Goal: Task Accomplishment & Management: Use online tool/utility

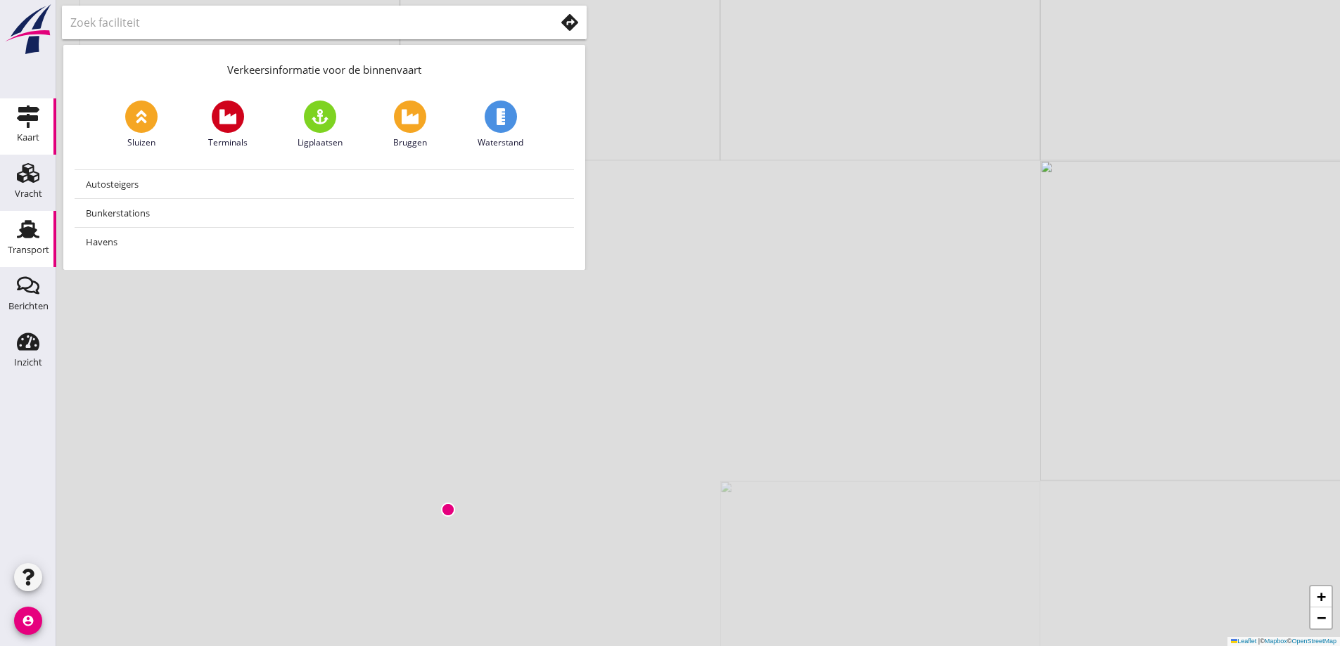
click at [16, 243] on div "Transport" at bounding box center [28, 250] width 41 height 20
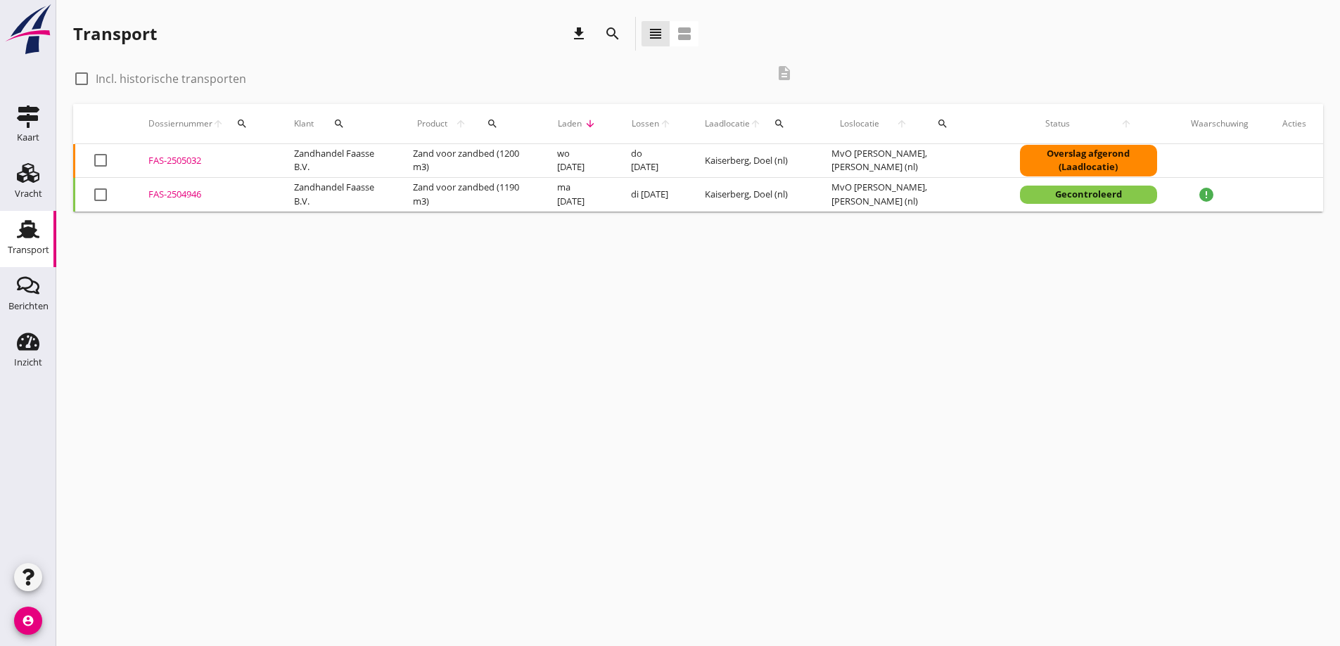
click at [162, 158] on div "FAS-2505032" at bounding box center [204, 161] width 112 height 14
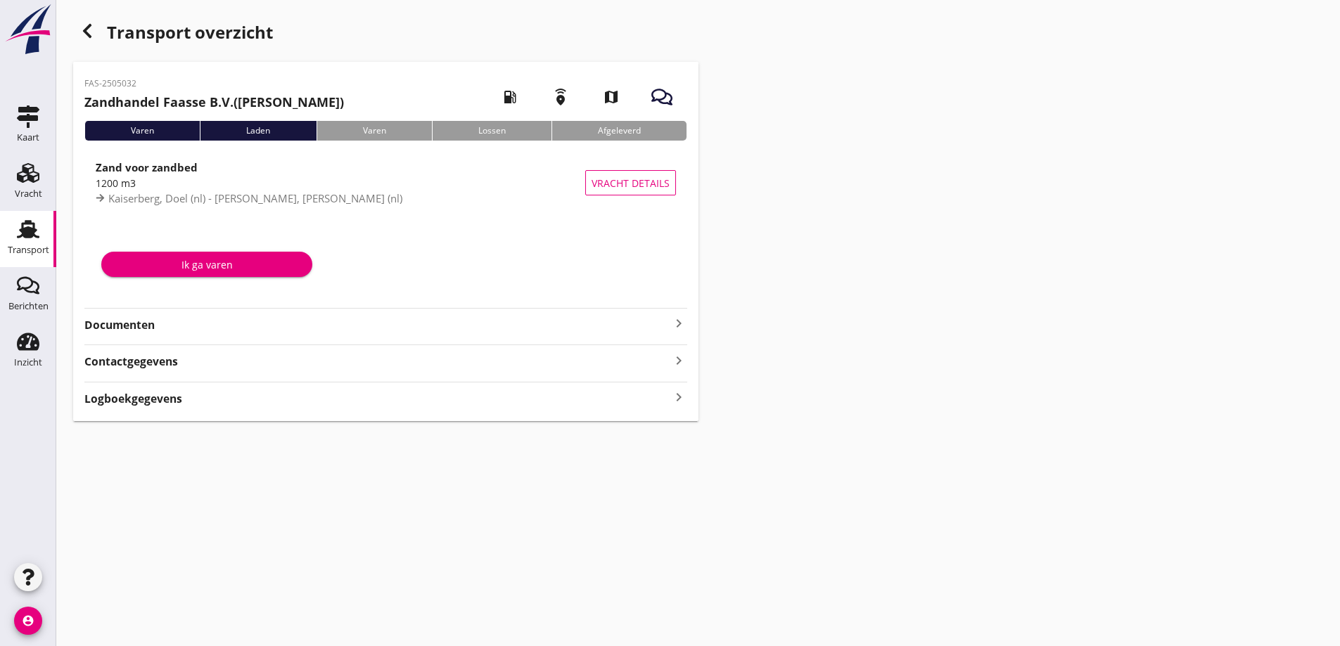
click at [122, 324] on strong "Documenten" at bounding box center [377, 325] width 586 height 16
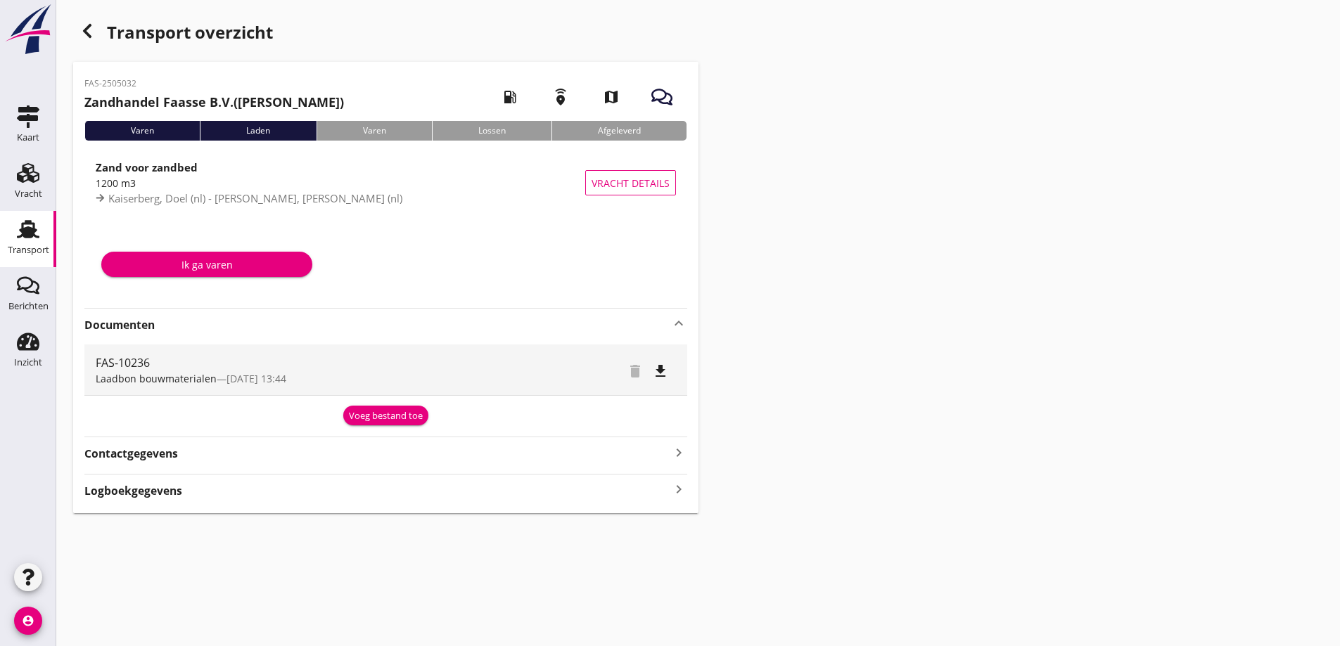
click at [364, 421] on div "Voeg bestand toe" at bounding box center [386, 416] width 74 height 14
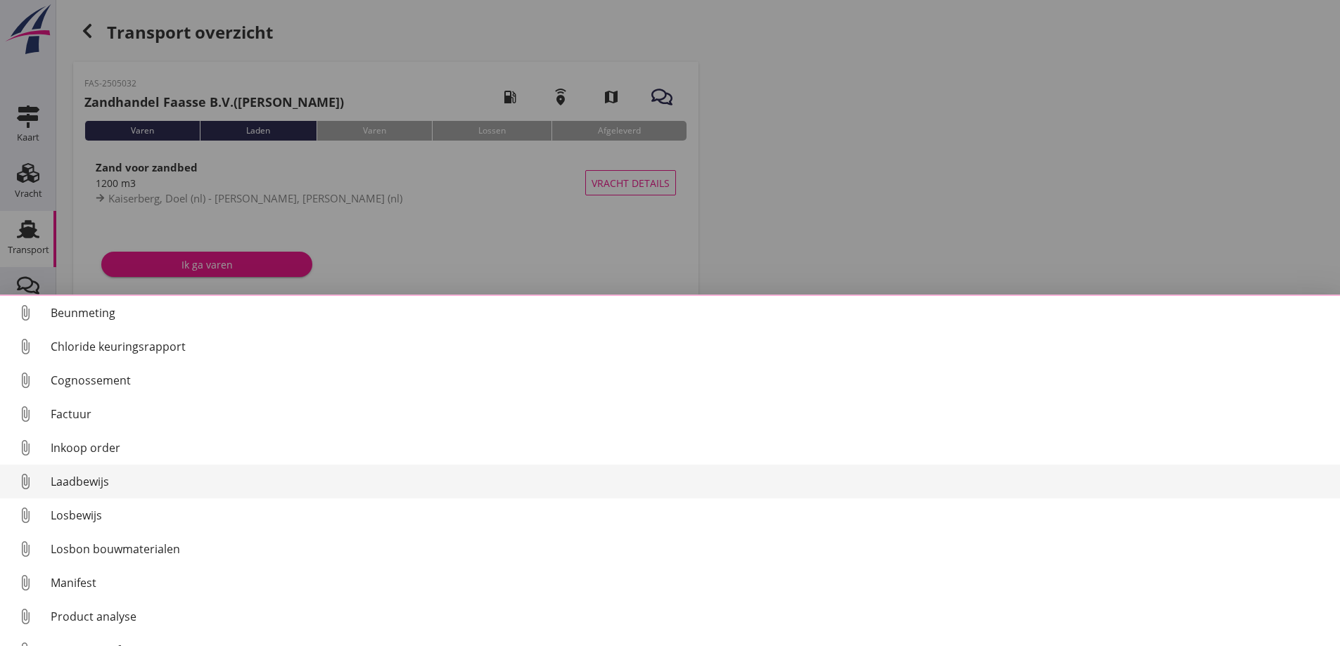
click at [130, 546] on div "Losbon bouwmaterialen" at bounding box center [690, 549] width 1278 height 17
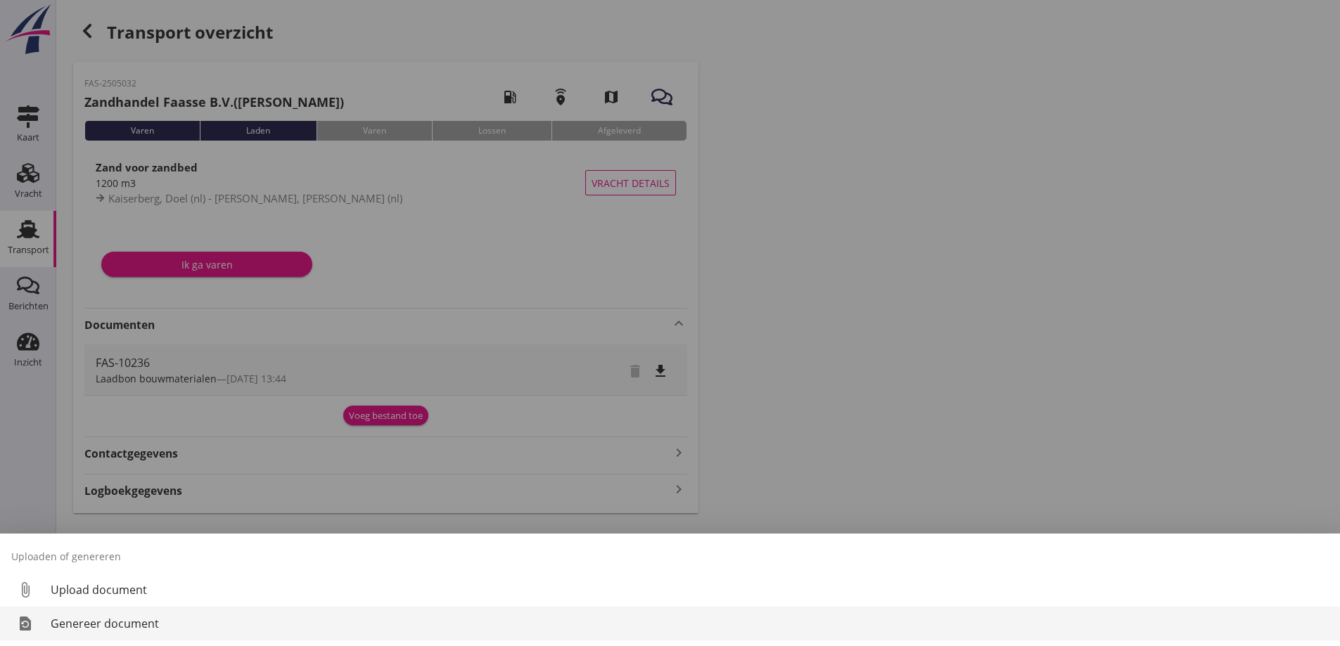
click at [83, 613] on link "restore_page Genereer document" at bounding box center [670, 624] width 1340 height 34
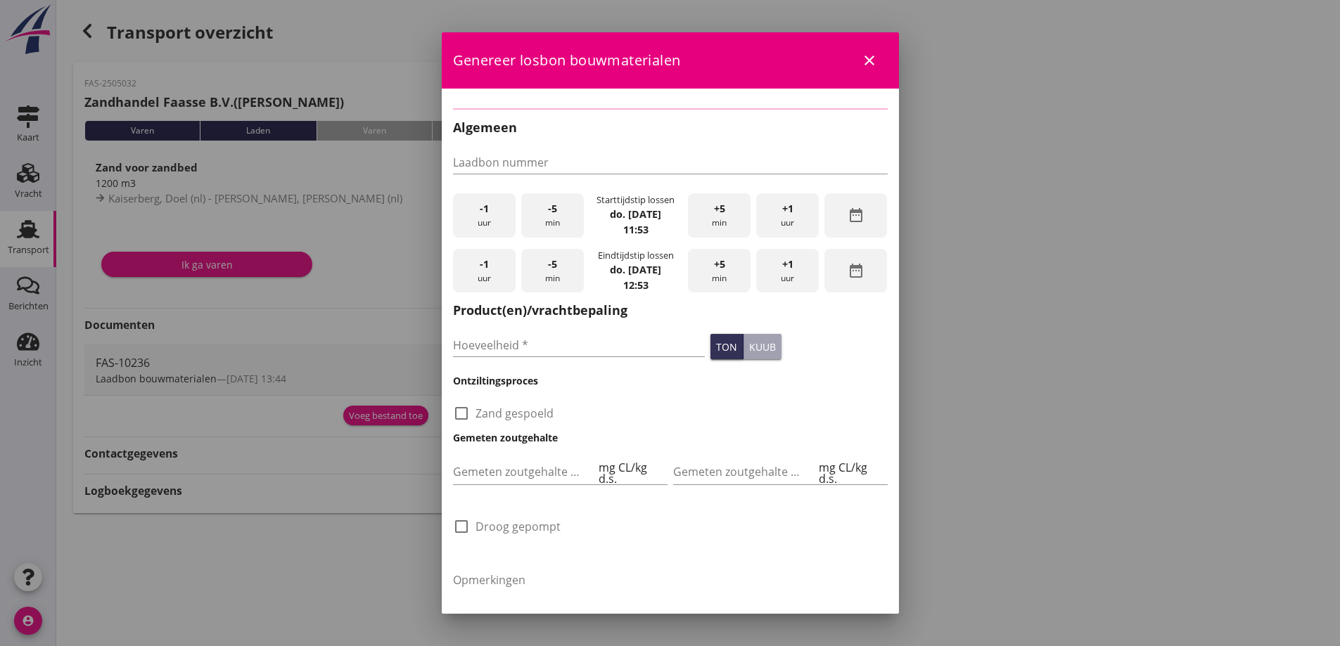
type input "FAS-10236"
checkbox input "true"
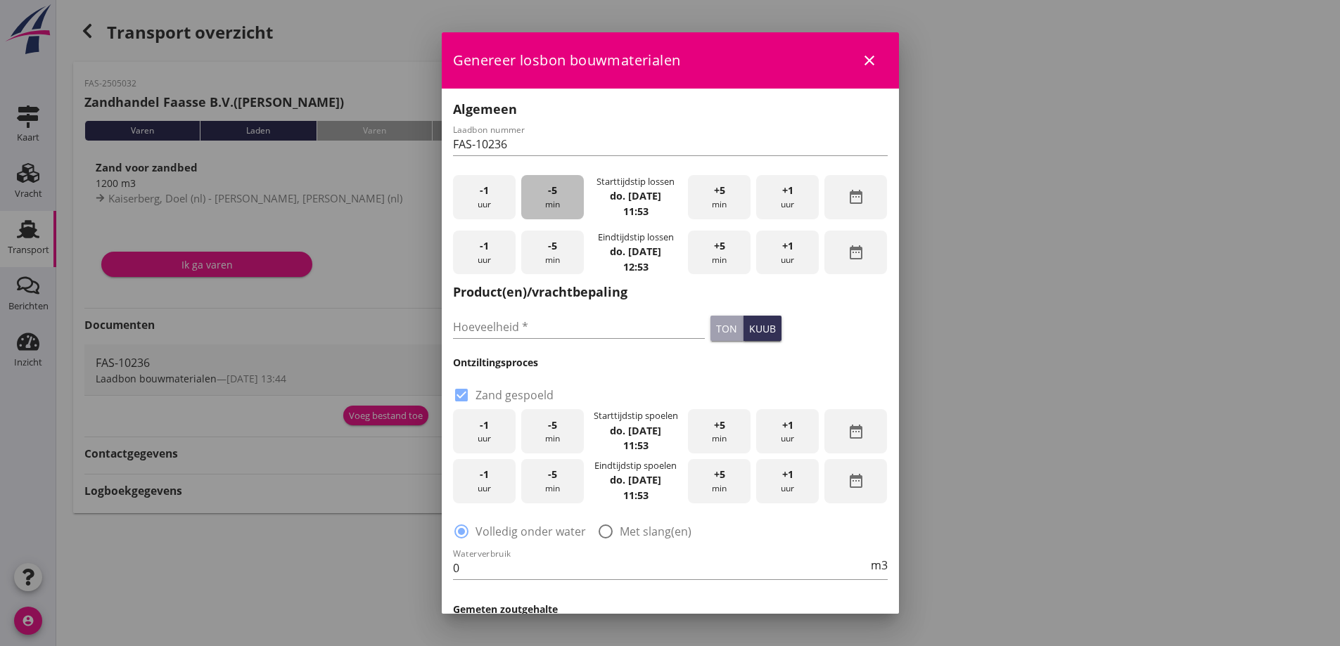
click at [546, 210] on div "-5 min" at bounding box center [552, 197] width 63 height 44
click at [546, 211] on div "-5 min" at bounding box center [552, 197] width 63 height 44
click at [561, 326] on input "Hoeveelheid *" at bounding box center [579, 327] width 252 height 23
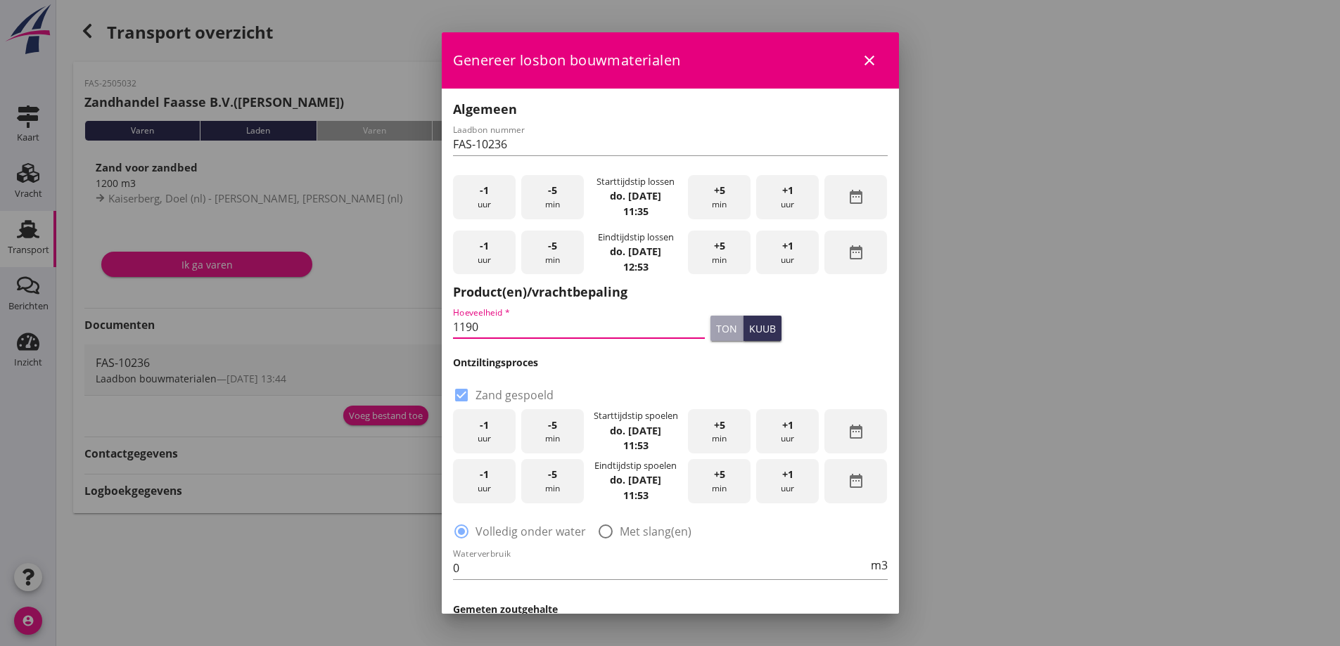
type input "1190"
click at [849, 433] on icon "date_range" at bounding box center [855, 431] width 17 height 17
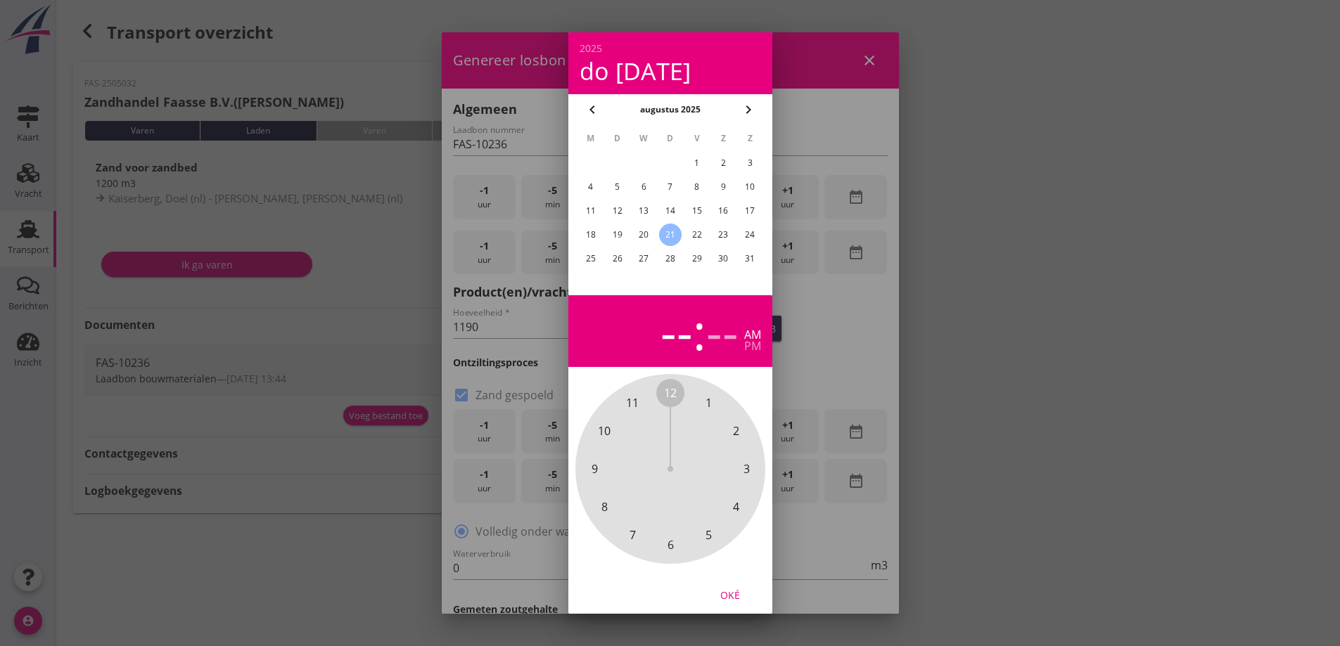
drag, startPoint x: 1064, startPoint y: 256, endPoint x: 1049, endPoint y: 251, distance: 15.6
click at [1063, 255] on div at bounding box center [670, 323] width 1340 height 646
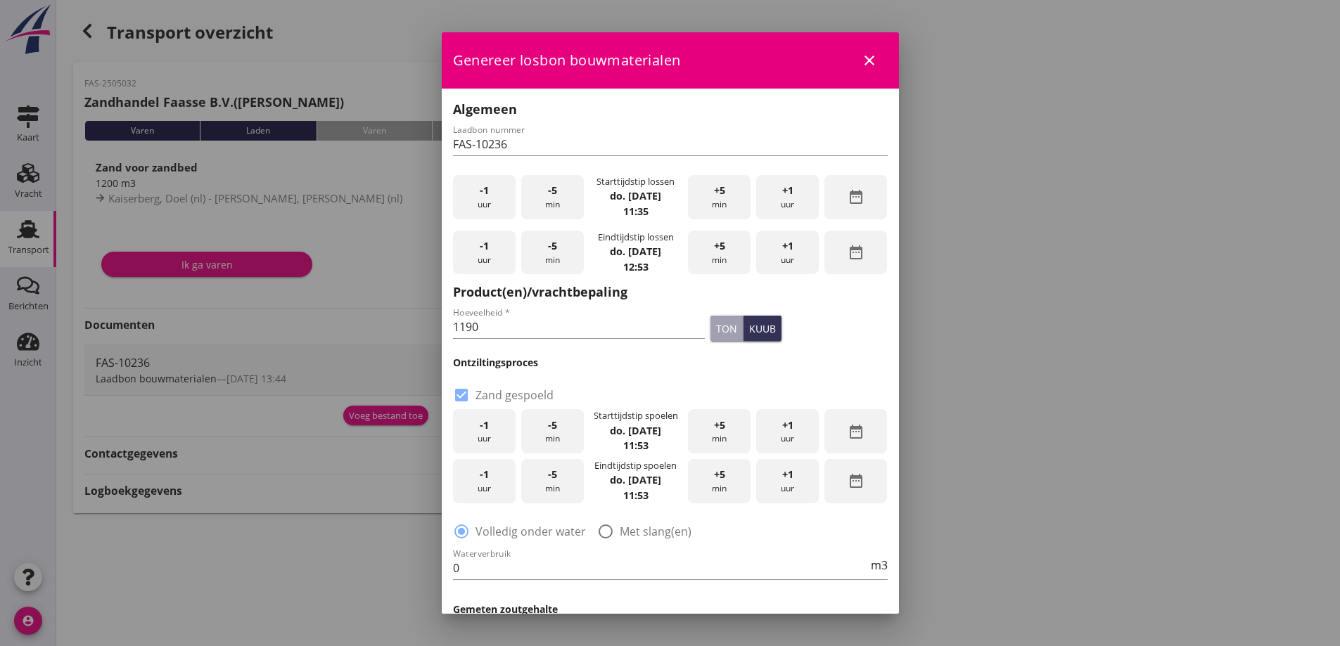
click at [849, 483] on icon "date_range" at bounding box center [855, 481] width 17 height 17
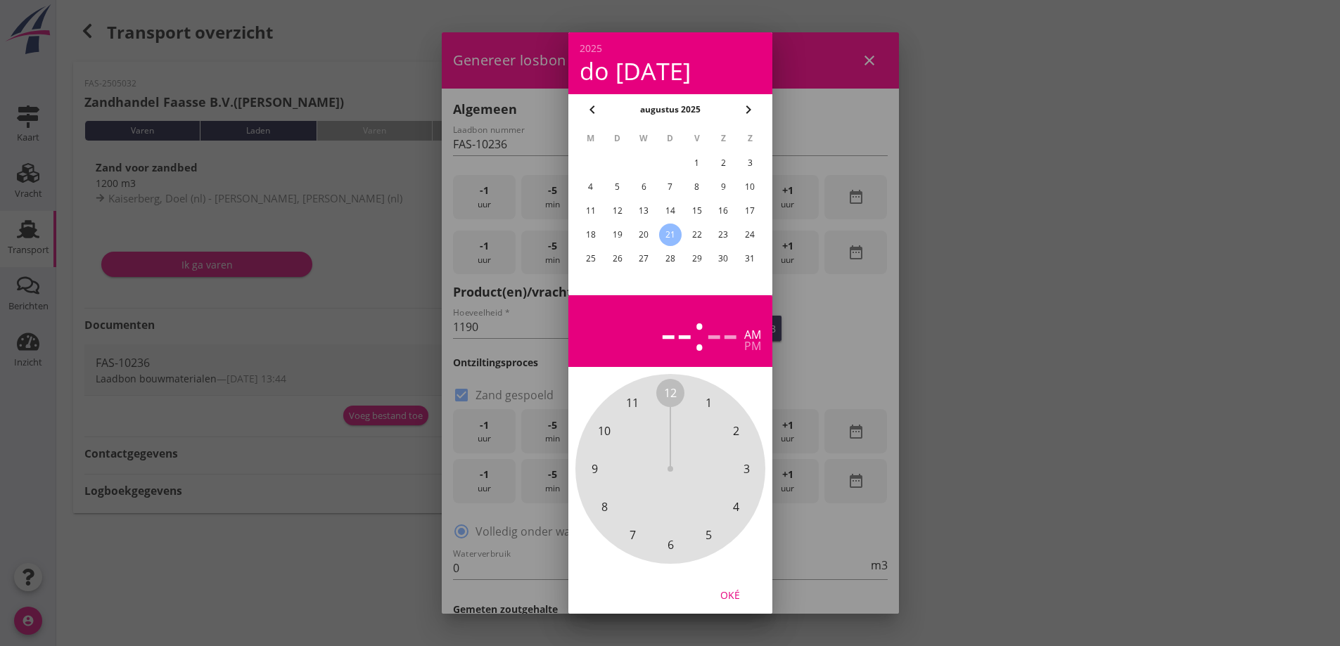
click at [653, 234] on div "20" at bounding box center [643, 235] width 23 height 23
click at [748, 349] on div "pm" at bounding box center [752, 345] width 17 height 11
click at [606, 499] on span "8" at bounding box center [604, 507] width 6 height 17
click at [737, 589] on div "Oké" at bounding box center [729, 594] width 39 height 15
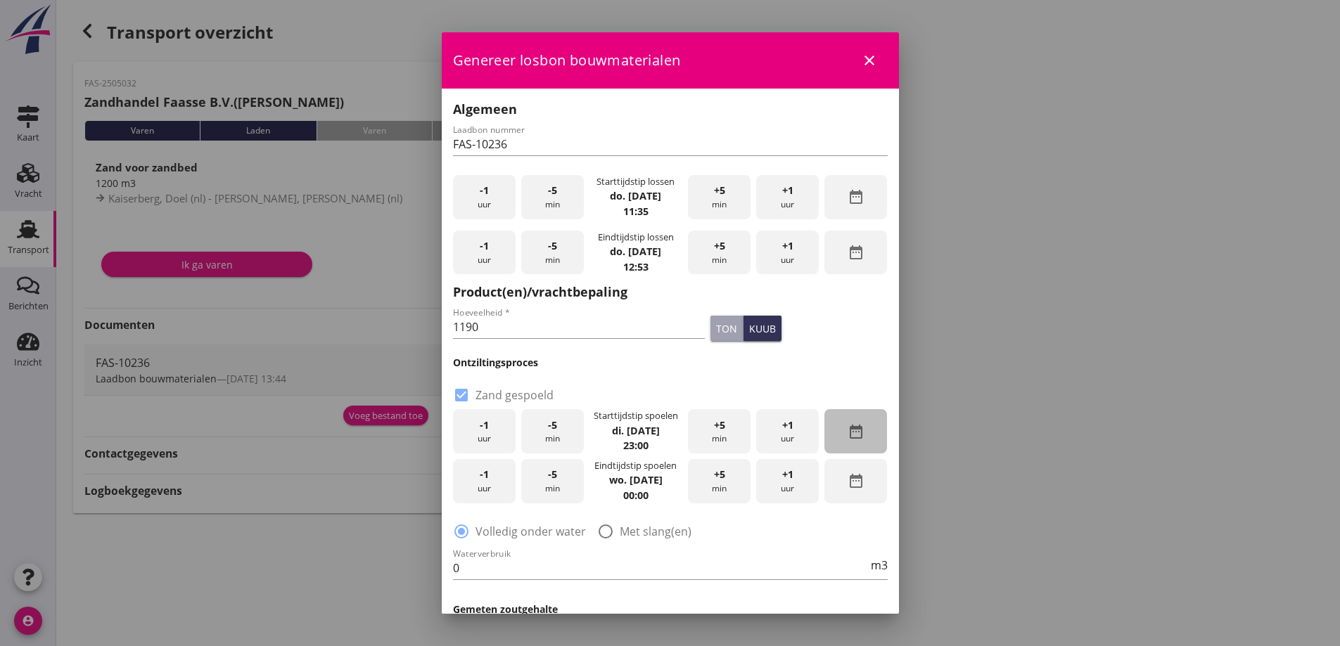
click at [847, 431] on icon "date_range" at bounding box center [855, 431] width 17 height 17
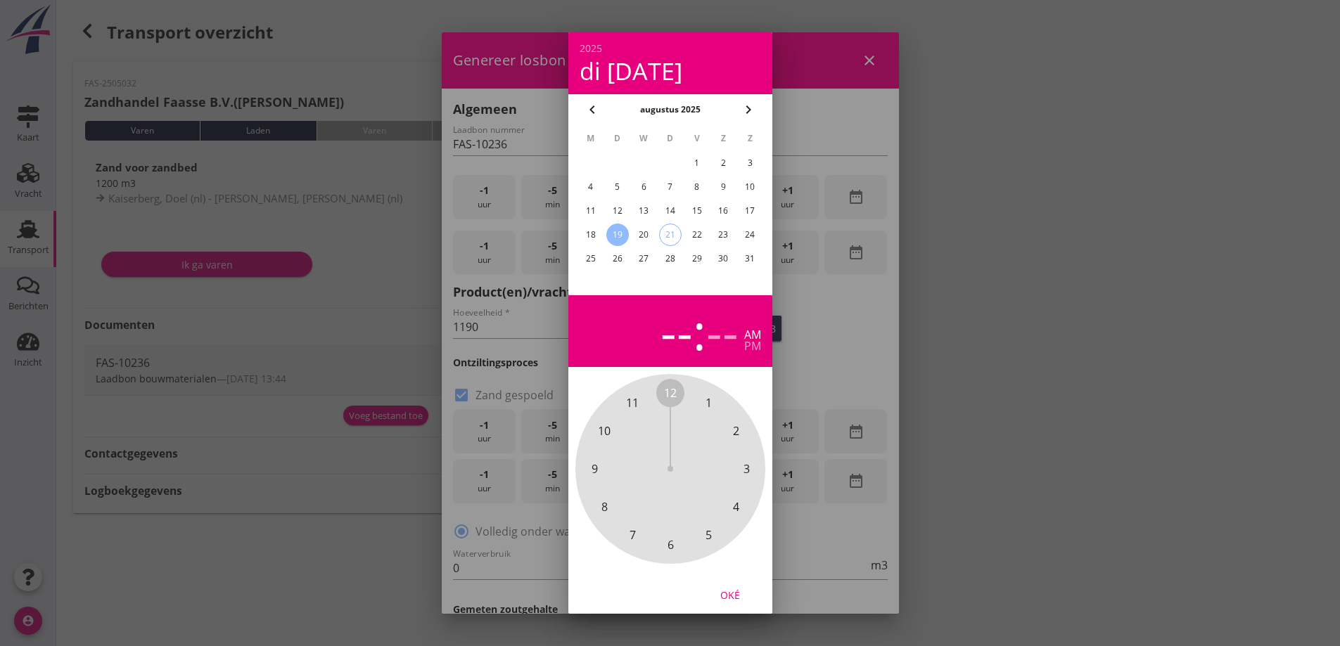
click at [646, 240] on div "20" at bounding box center [643, 235] width 23 height 23
click at [744, 352] on div "pm" at bounding box center [752, 345] width 17 height 11
click at [736, 506] on span "4" at bounding box center [736, 507] width 6 height 17
click at [669, 549] on span "30" at bounding box center [670, 545] width 13 height 17
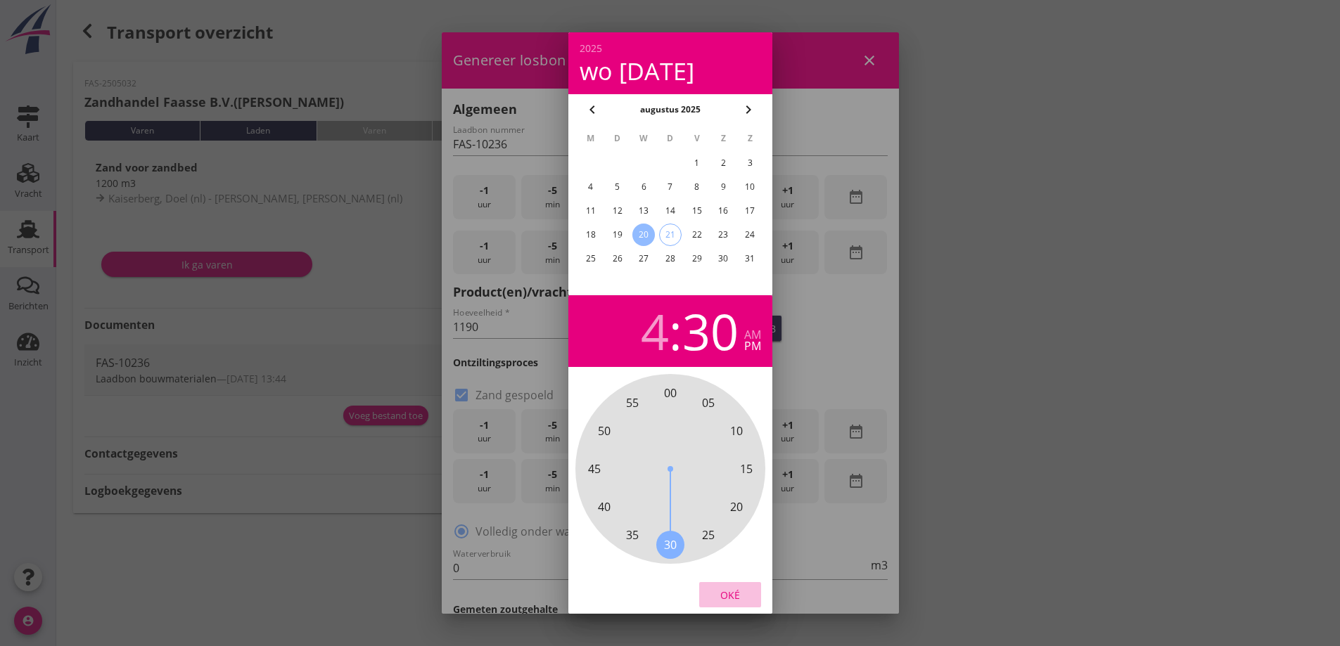
click at [731, 596] on div "Oké" at bounding box center [729, 594] width 39 height 15
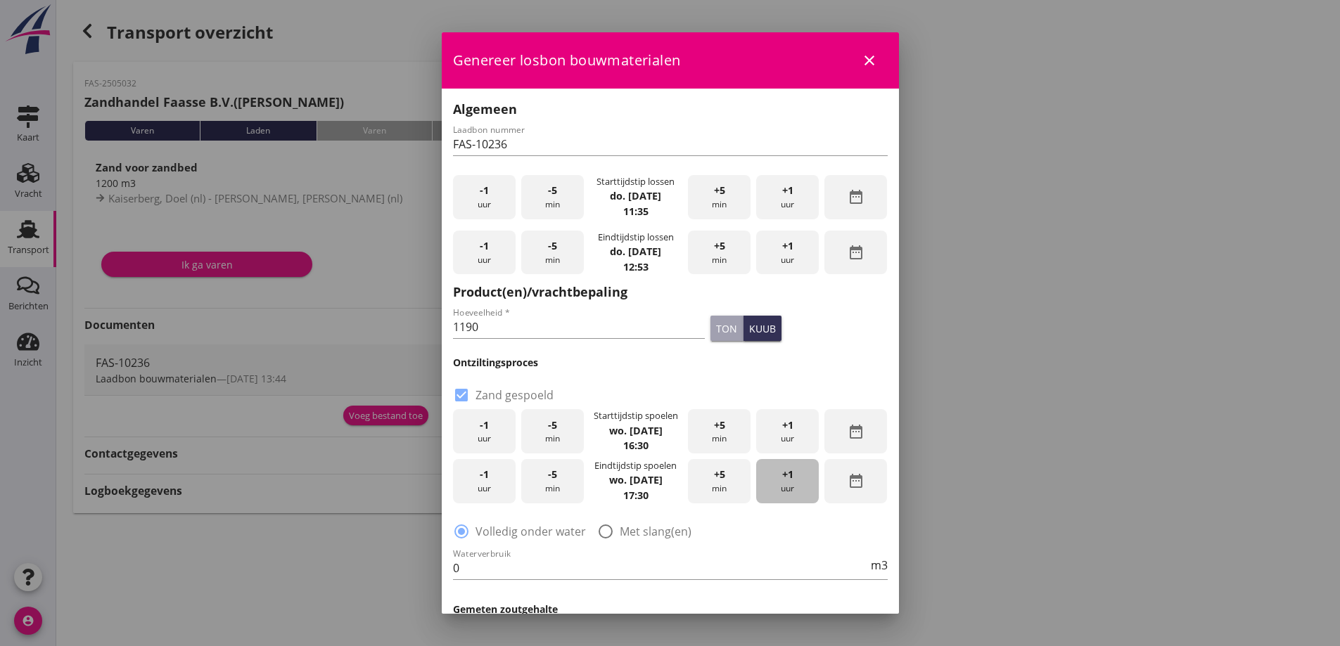
click at [766, 488] on div "+1 uur" at bounding box center [787, 481] width 63 height 44
click at [549, 487] on div "-5 min" at bounding box center [552, 481] width 63 height 44
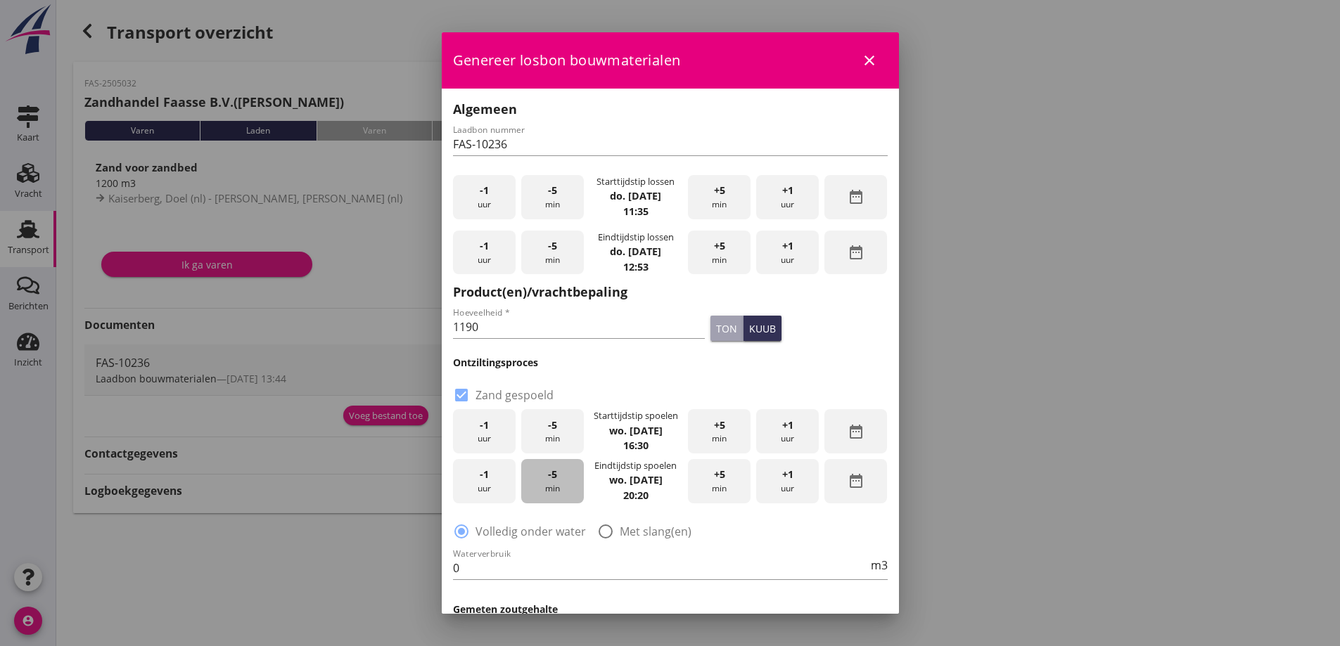
click at [551, 488] on div "-5 min" at bounding box center [552, 481] width 63 height 44
click at [552, 488] on div "-5 min" at bounding box center [552, 481] width 63 height 44
click at [552, 489] on div "-5 min" at bounding box center [552, 481] width 63 height 44
click at [553, 489] on div "-5 min" at bounding box center [552, 481] width 63 height 44
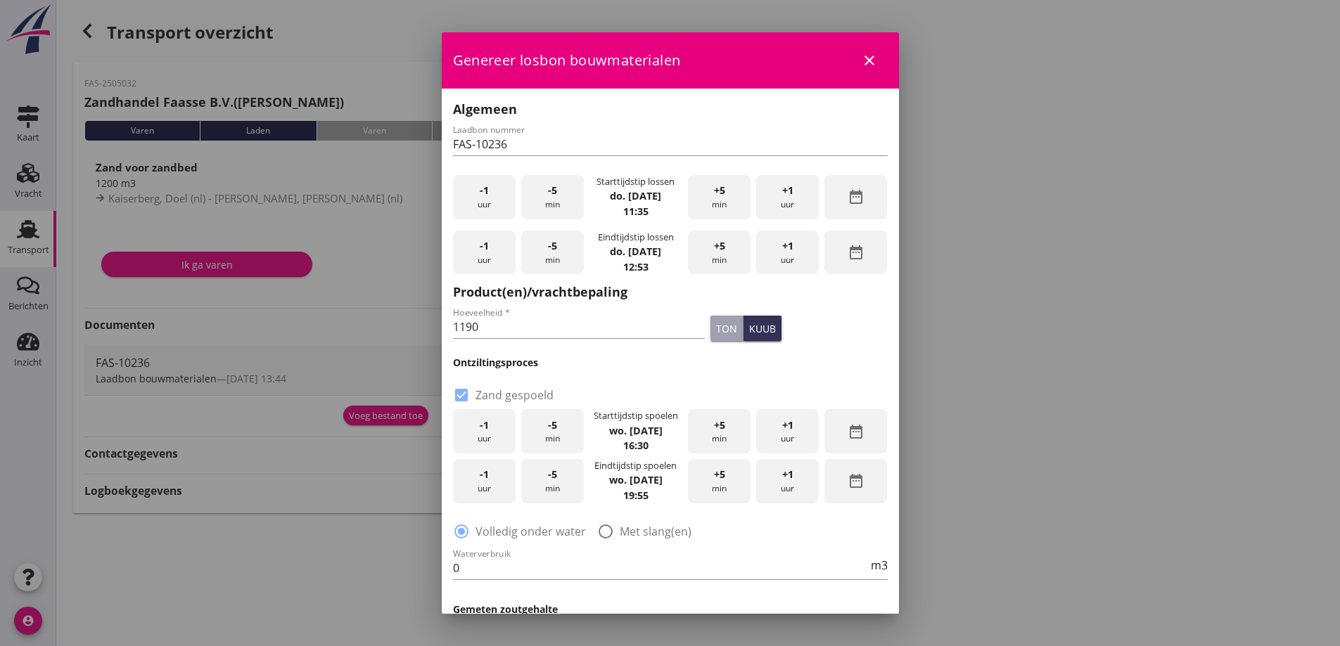
click at [710, 488] on div "+5 min" at bounding box center [719, 481] width 63 height 44
click at [607, 531] on div at bounding box center [606, 532] width 24 height 24
radio input "false"
radio input "true"
click at [674, 563] on input "0" at bounding box center [660, 568] width 415 height 23
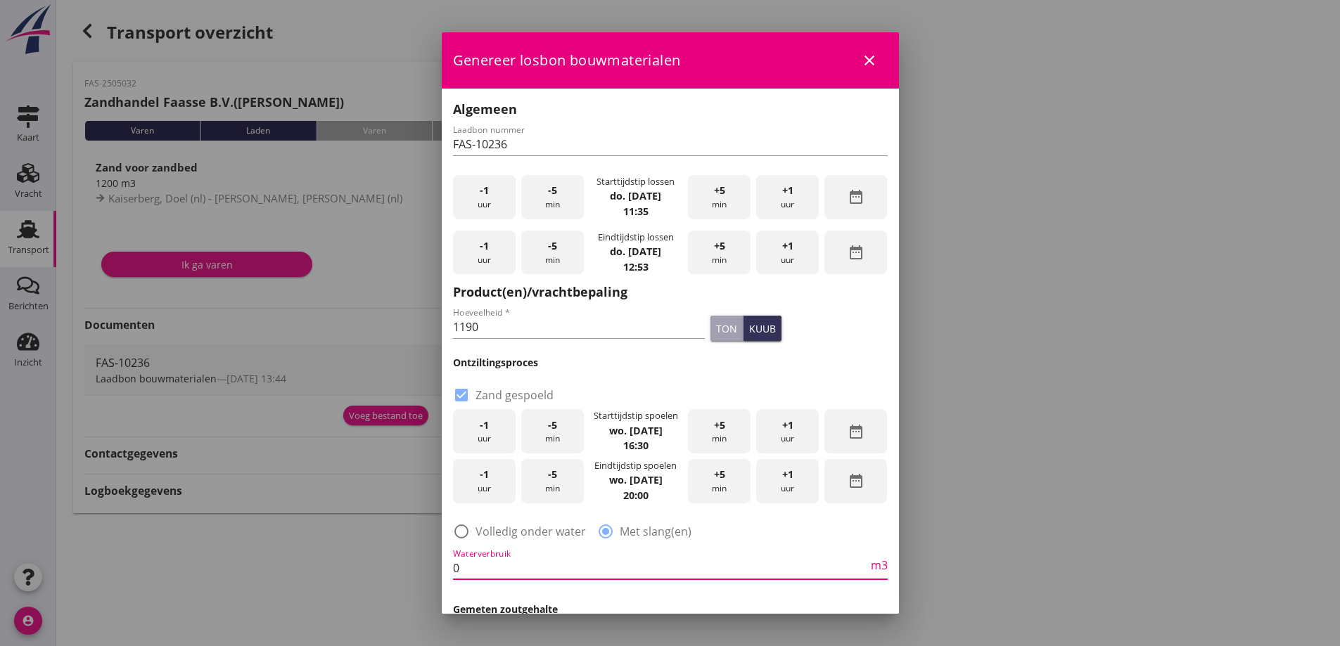
drag, startPoint x: 544, startPoint y: 562, endPoint x: 525, endPoint y: 571, distance: 20.4
click at [540, 563] on input "0" at bounding box center [660, 568] width 415 height 23
drag, startPoint x: 525, startPoint y: 571, endPoint x: 433, endPoint y: 561, distance: 92.6
click at [437, 563] on div "2025 wo [DATE] chevron_left augustus 2025 chevron_right M D W D V Z Z 1 2 3 4 5…" at bounding box center [670, 323] width 1340 height 646
click at [602, 553] on div "Waterverbruik m3" at bounding box center [670, 571] width 435 height 45
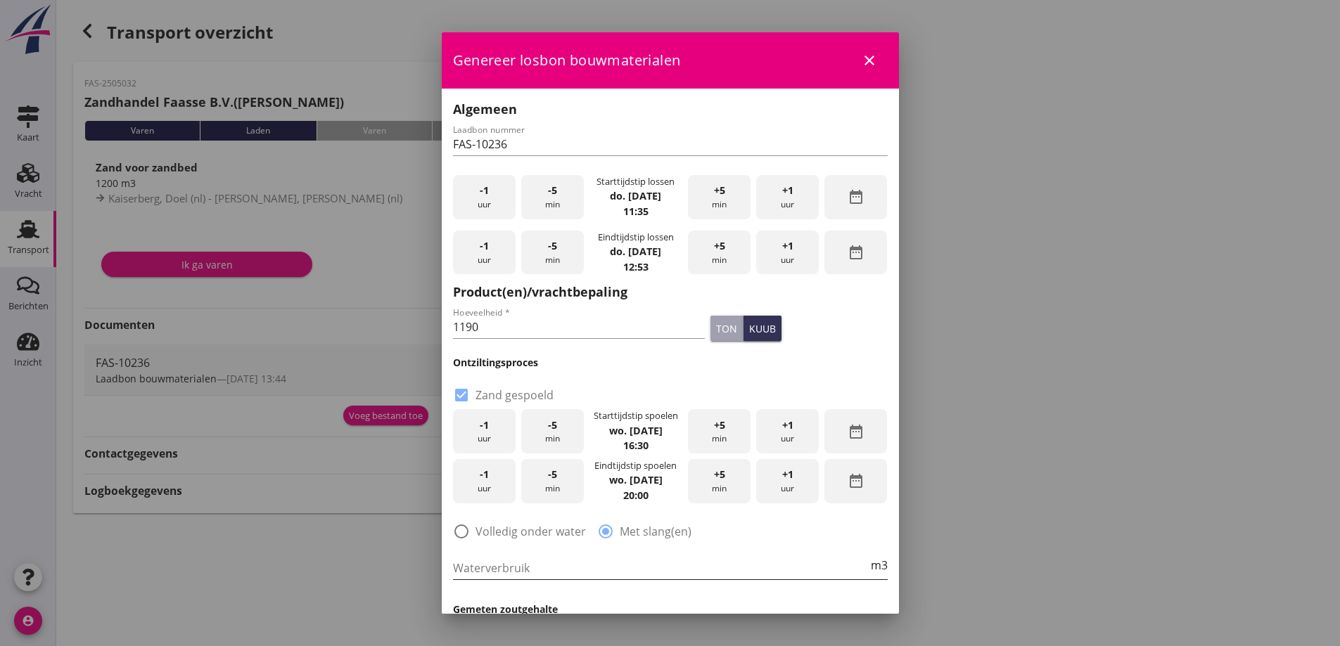
click at [576, 570] on input "Waterverbruik" at bounding box center [660, 568] width 415 height 23
type input "2000"
drag, startPoint x: 1024, startPoint y: 461, endPoint x: 988, endPoint y: 441, distance: 41.3
click at [1025, 461] on div at bounding box center [670, 323] width 1340 height 646
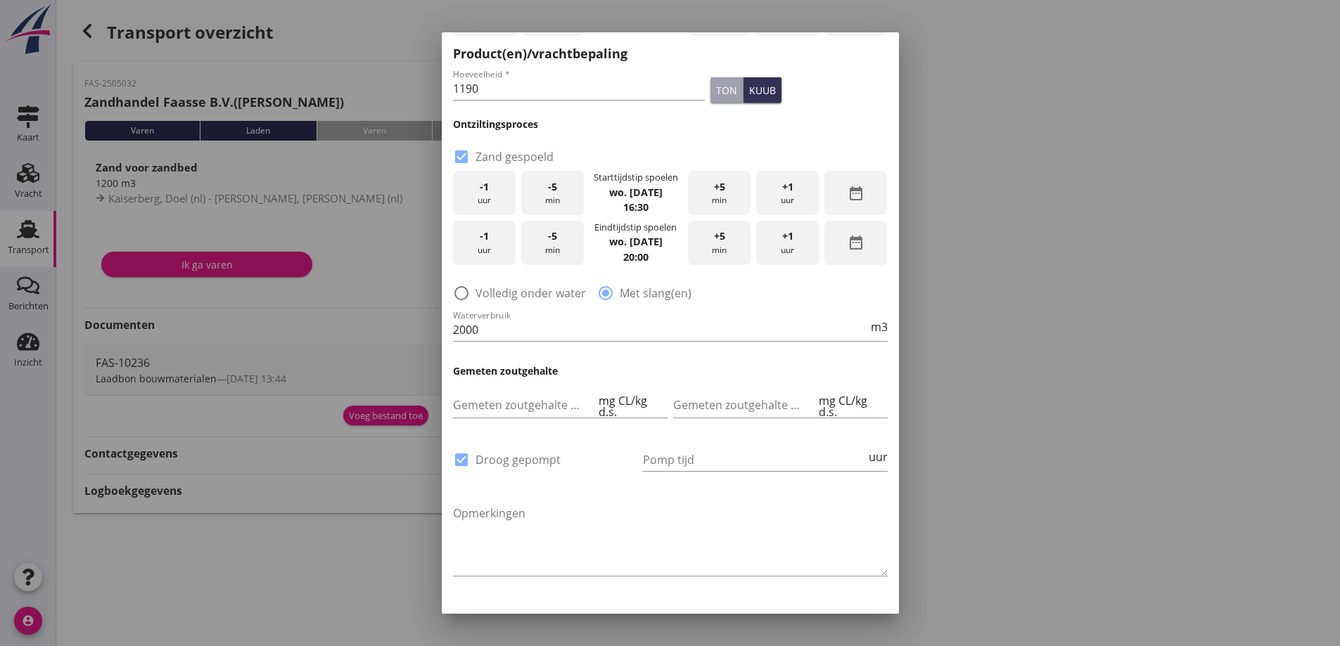
scroll to position [274, 0]
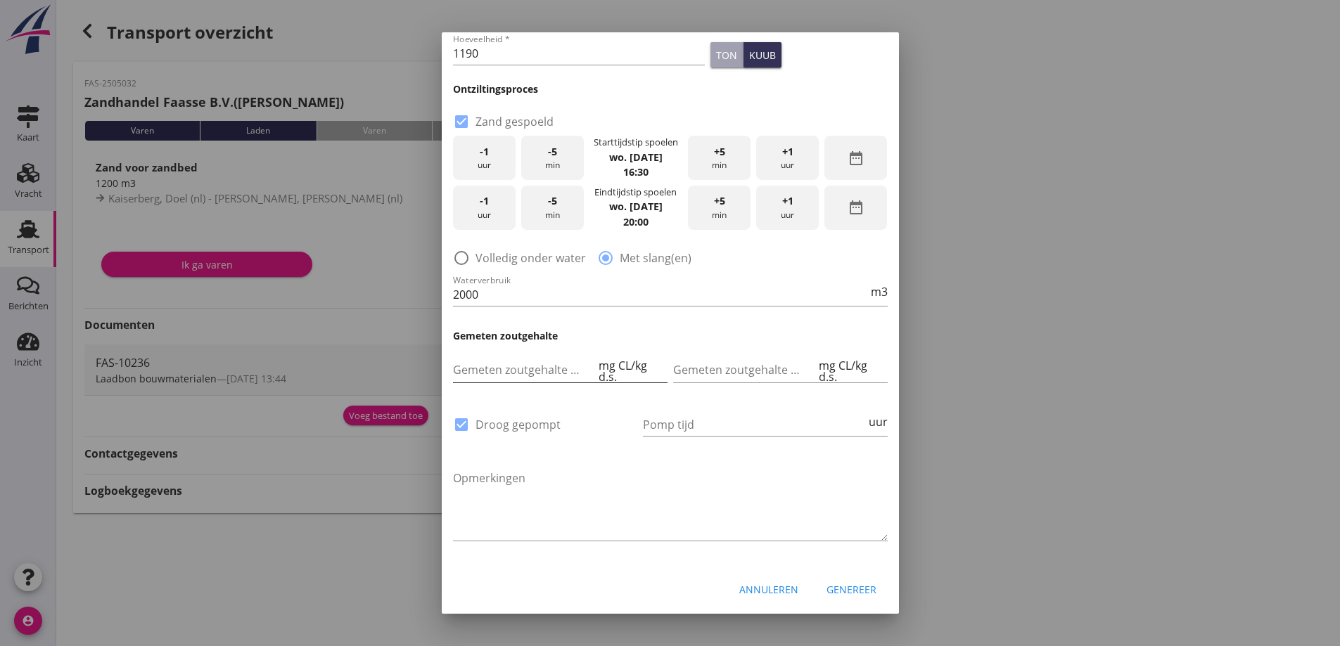
click at [551, 368] on input "Gemeten zoutgehalte voorbeun" at bounding box center [524, 370] width 143 height 23
type input "143.1"
click at [705, 368] on input "Gemeten zoutgehalte achterbeun" at bounding box center [744, 370] width 143 height 23
type input "157.95"
click at [700, 426] on input "Pomp tijd" at bounding box center [754, 424] width 223 height 23
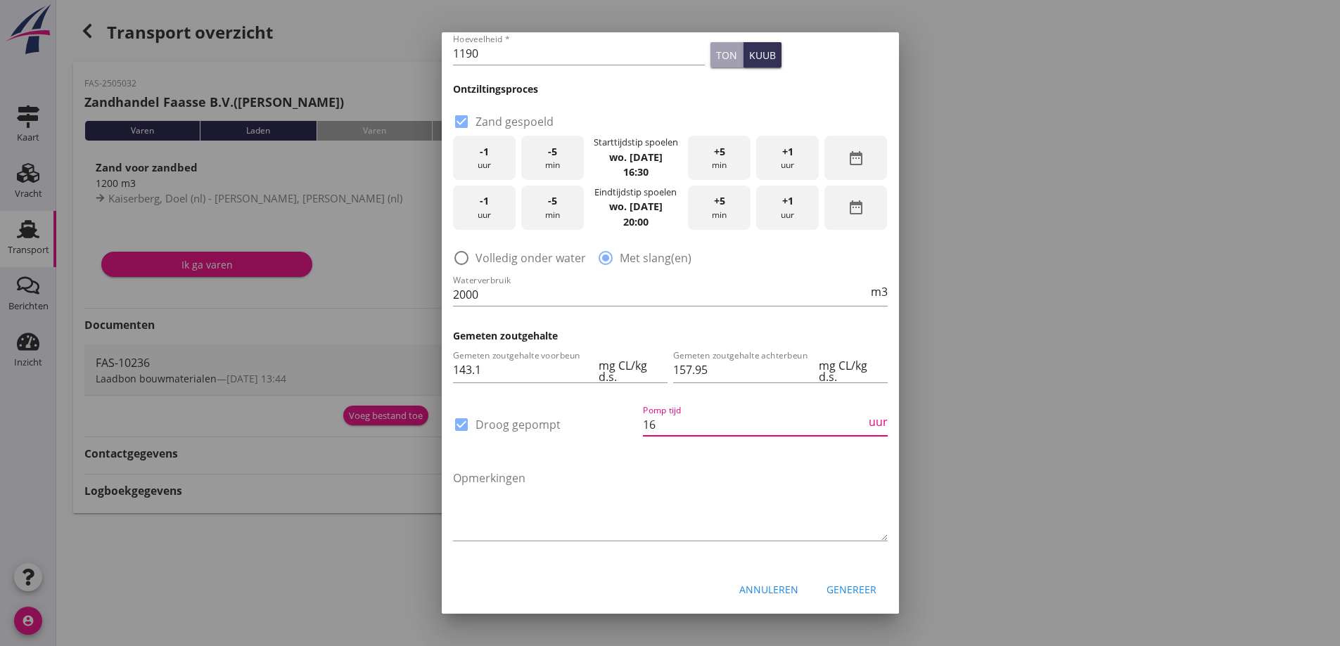
type input "16"
click at [899, 381] on div at bounding box center [670, 323] width 1340 height 646
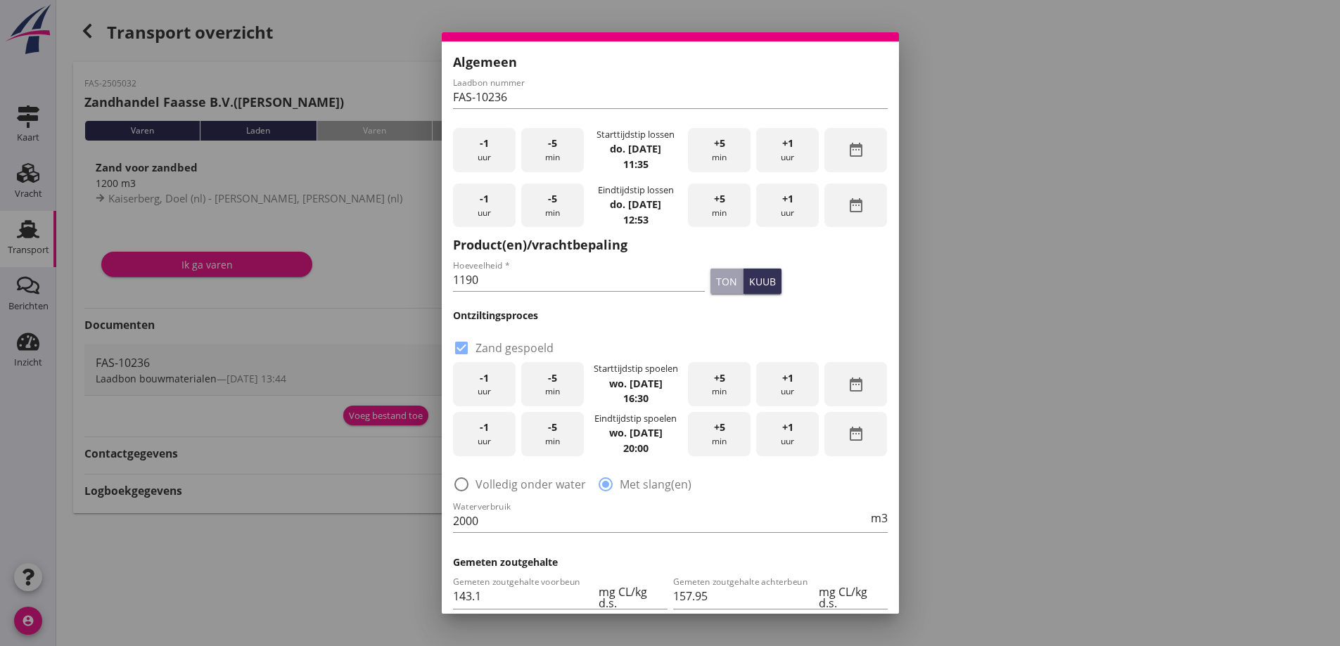
scroll to position [0, 0]
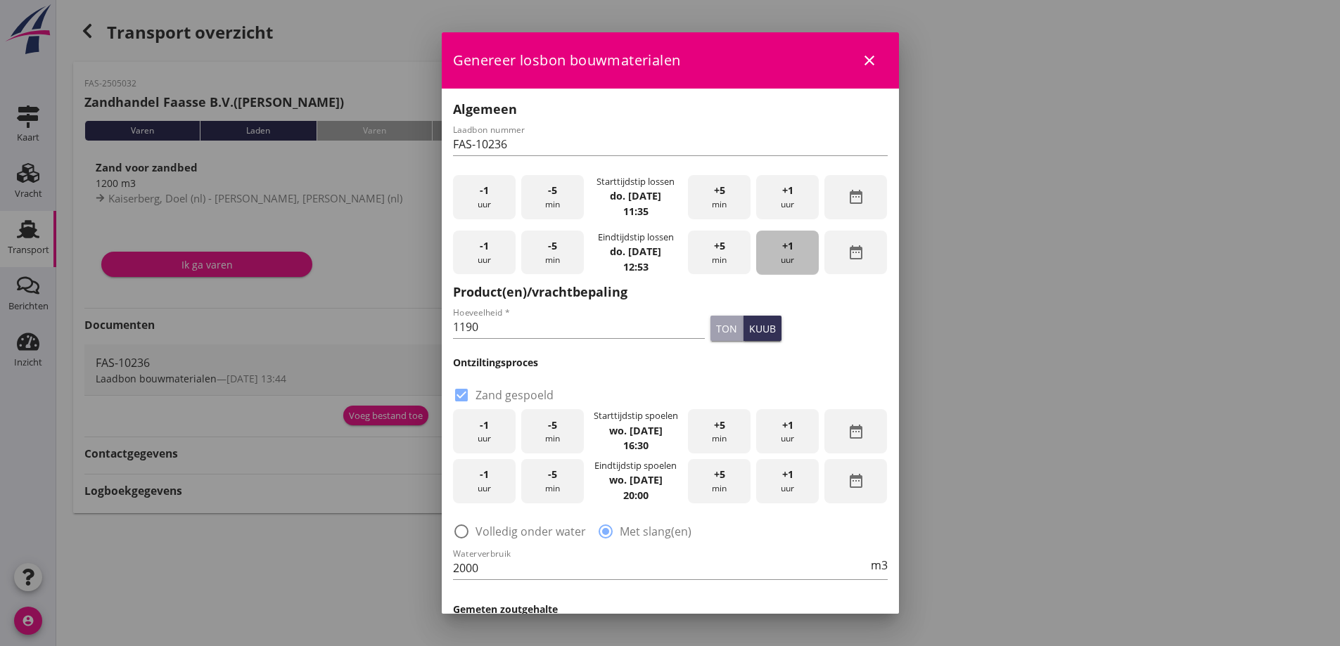
click at [775, 252] on div "+1 uur" at bounding box center [787, 253] width 63 height 44
click at [782, 252] on span "+1" at bounding box center [787, 245] width 11 height 15
click at [770, 248] on div "+1 uur" at bounding box center [787, 253] width 63 height 44
click at [541, 257] on div "-5 min" at bounding box center [552, 253] width 63 height 44
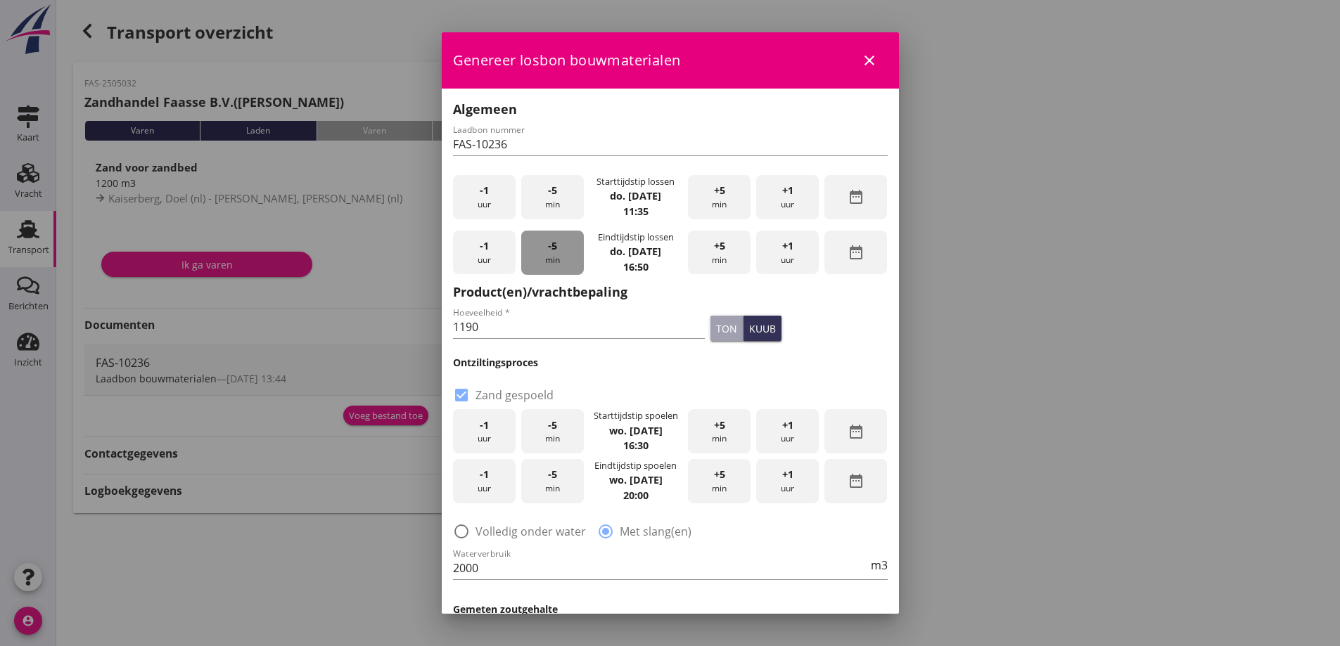
click at [541, 257] on div "-5 min" at bounding box center [552, 253] width 63 height 44
click at [541, 256] on div "-5 min" at bounding box center [552, 253] width 63 height 44
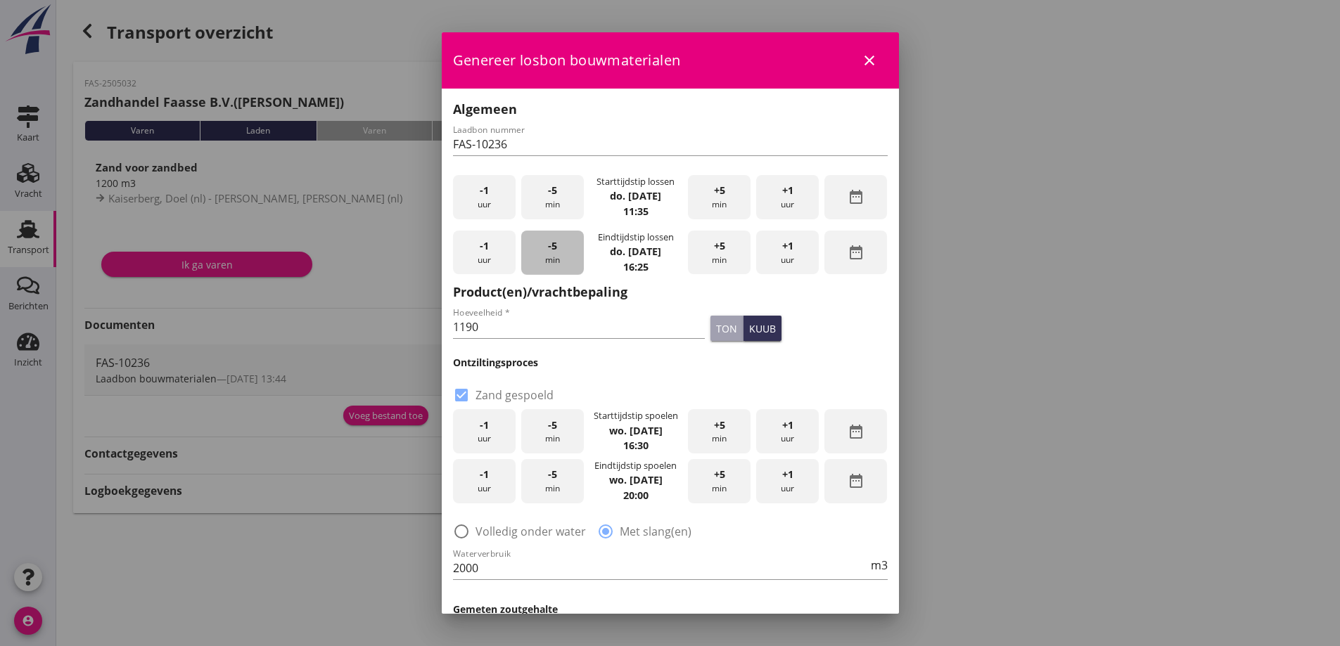
click at [541, 256] on div "-5 min" at bounding box center [552, 253] width 63 height 44
click at [541, 255] on div "-5 min" at bounding box center [552, 253] width 63 height 44
click at [542, 255] on div "-5 min" at bounding box center [552, 253] width 63 height 44
click at [542, 254] on div "-5 min" at bounding box center [552, 253] width 63 height 44
click at [542, 253] on div "-5 min" at bounding box center [552, 253] width 63 height 44
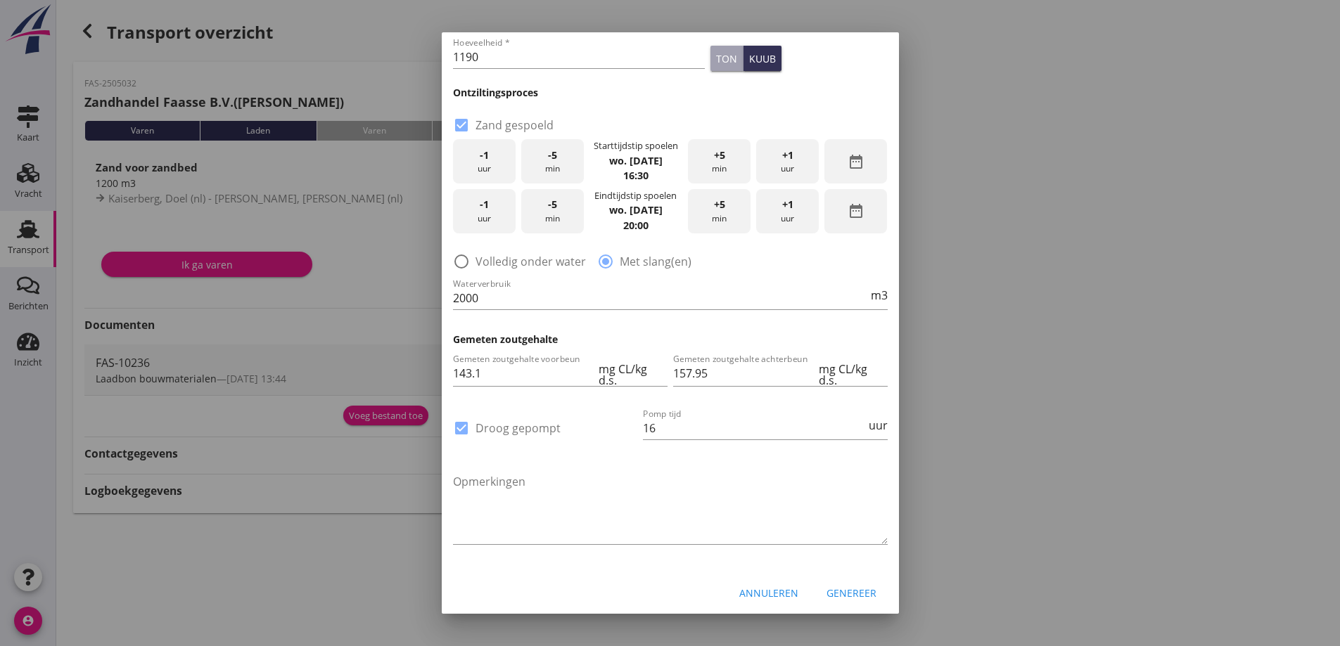
scroll to position [274, 0]
click at [845, 587] on div "Genereer" at bounding box center [851, 589] width 50 height 15
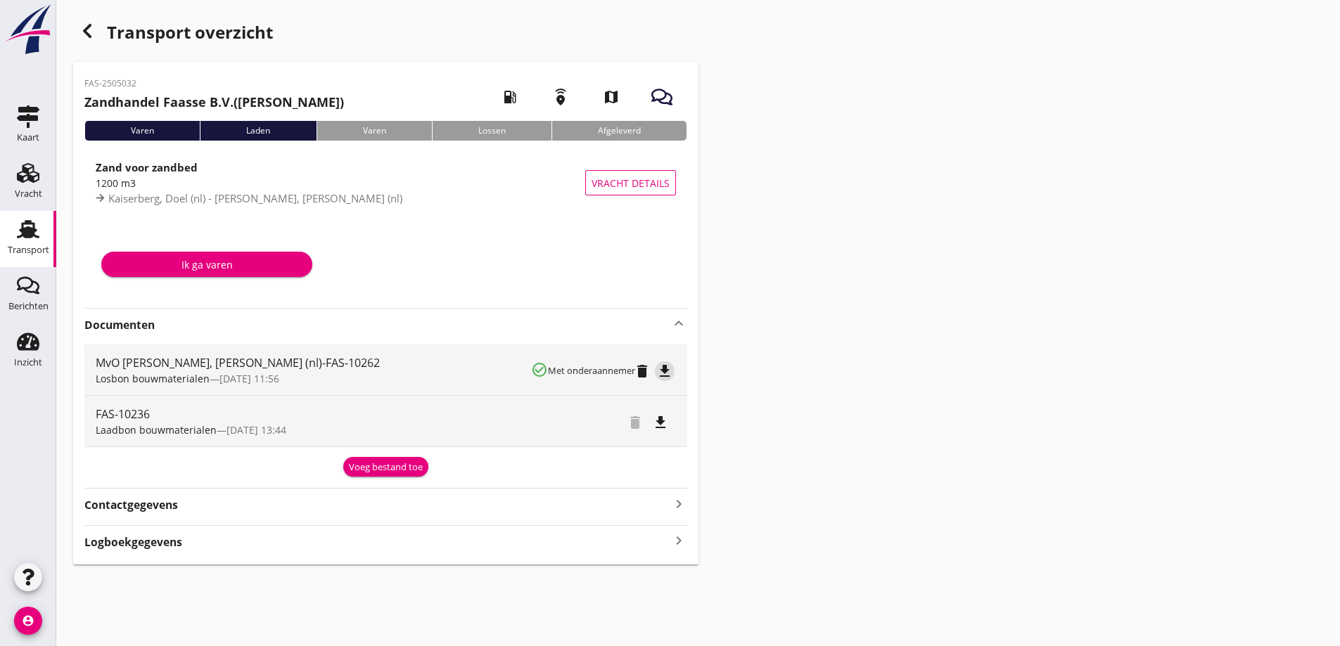
click at [669, 368] on icon "file_download" at bounding box center [664, 371] width 17 height 17
